Goal: Check status: Check status

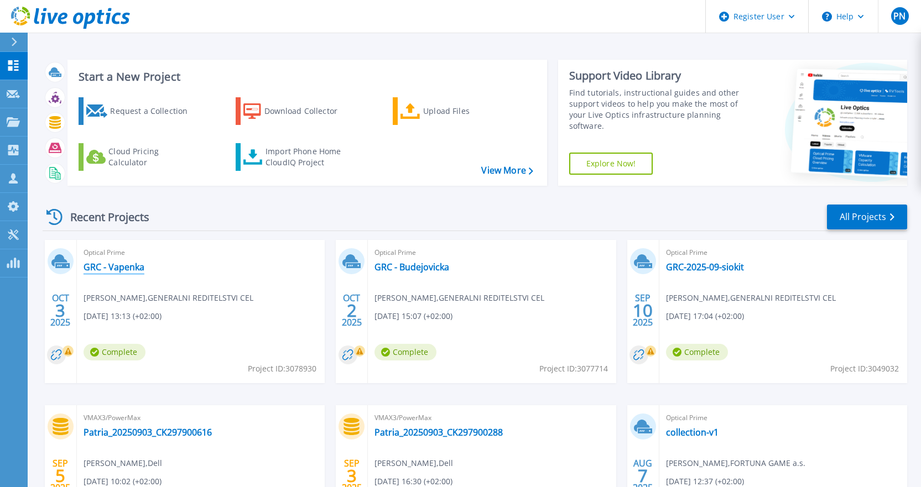
click at [129, 264] on link "GRC - Vapenka" at bounding box center [114, 267] width 61 height 11
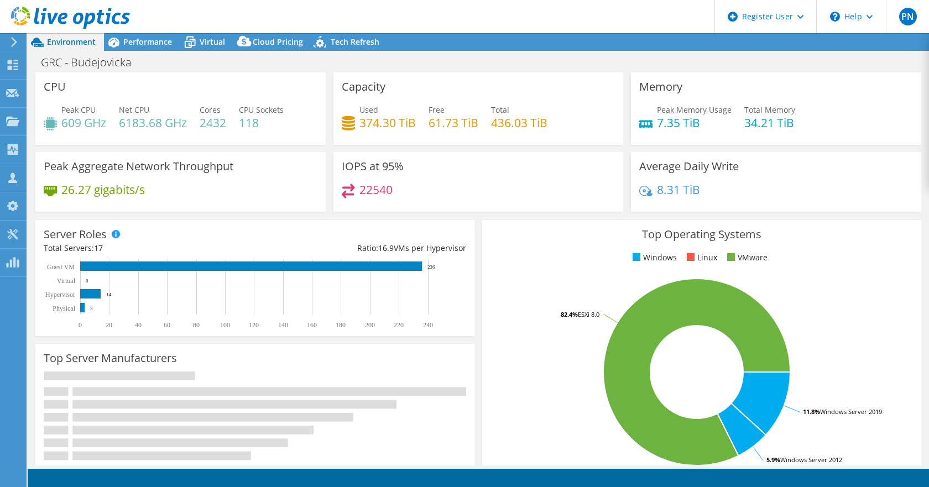
select select "USD"
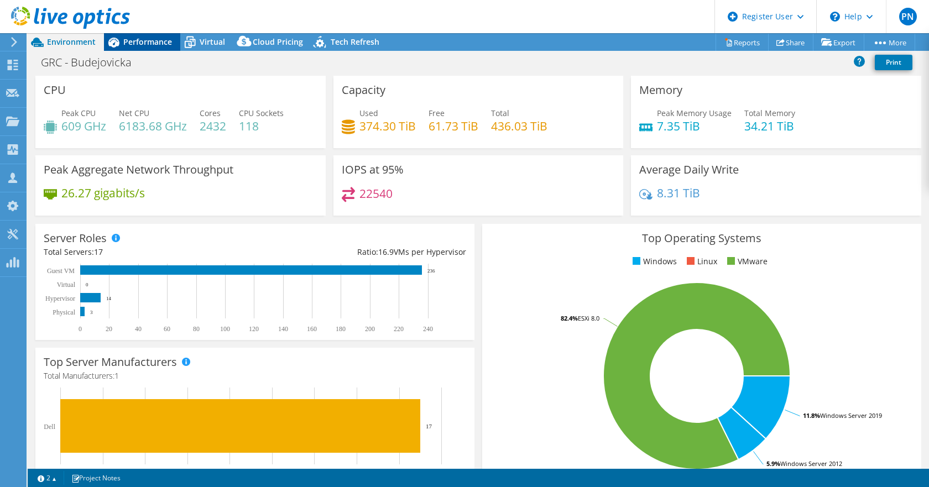
click at [135, 45] on span "Performance" at bounding box center [147, 42] width 49 height 11
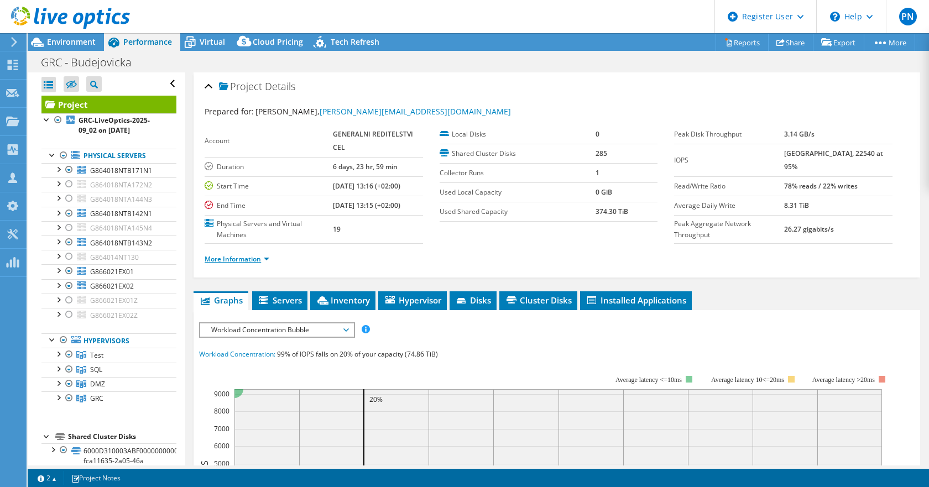
click at [220, 262] on link "More Information" at bounding box center [237, 258] width 65 height 9
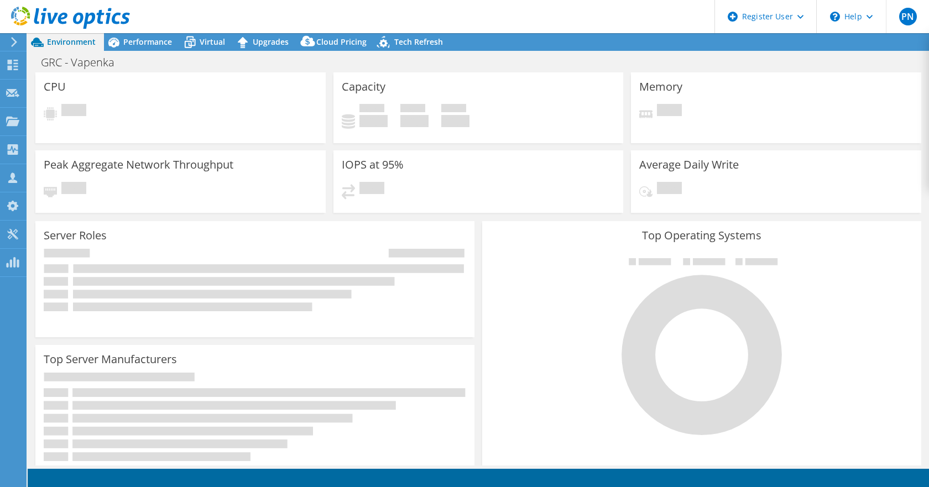
select select "USD"
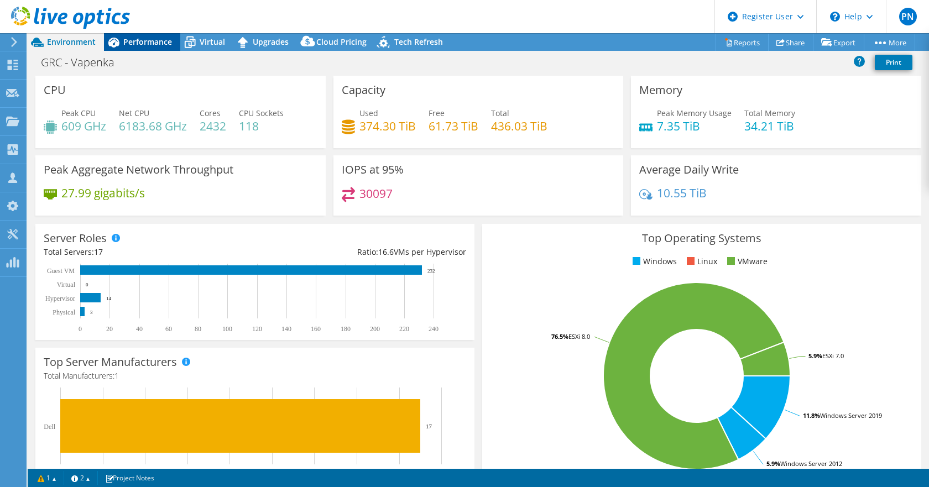
click at [150, 43] on span "Performance" at bounding box center [147, 42] width 49 height 11
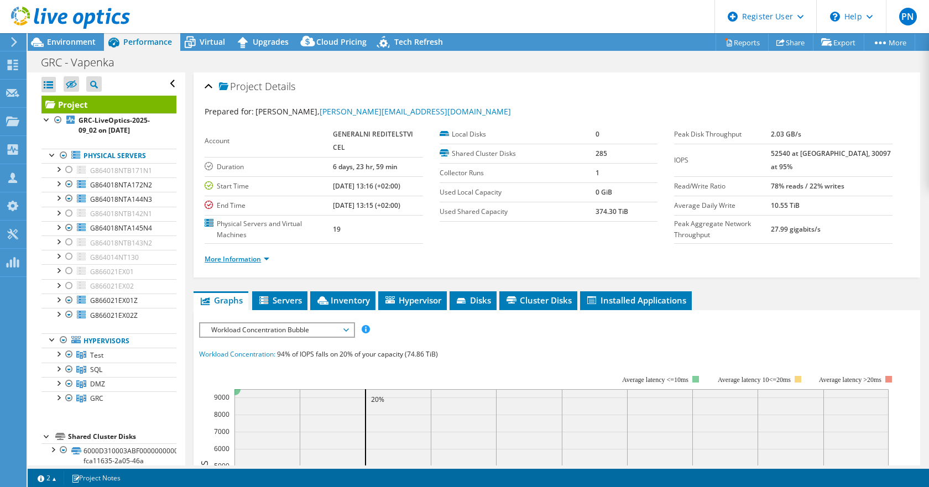
click at [247, 258] on link "More Information" at bounding box center [237, 258] width 65 height 9
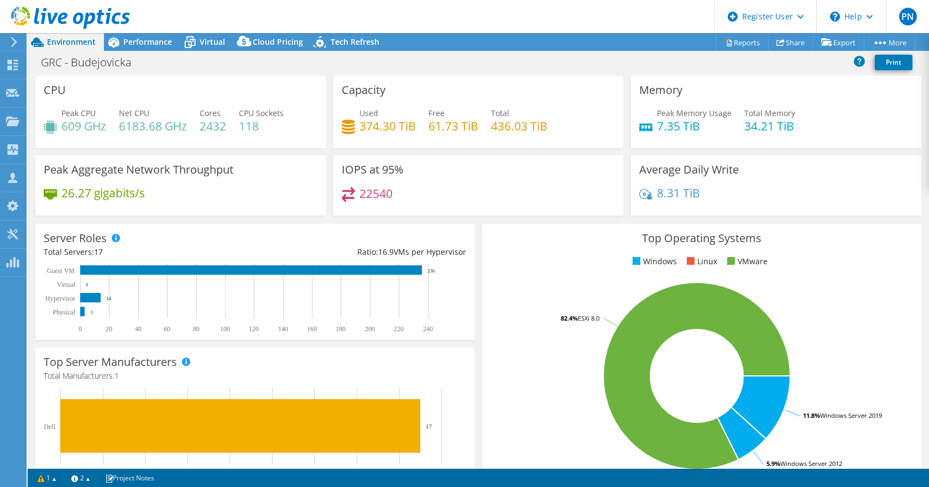
select select "USD"
